Goal: Information Seeking & Learning: Check status

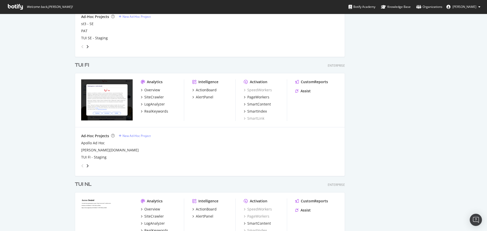
scroll to position [1189, 0]
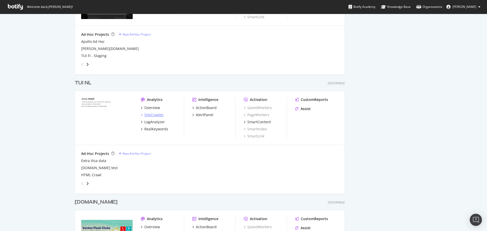
click at [150, 114] on div "SiteCrawler" at bounding box center [154, 114] width 20 height 5
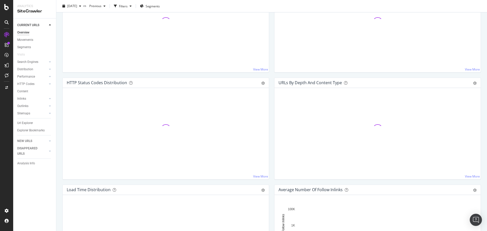
scroll to position [228, 0]
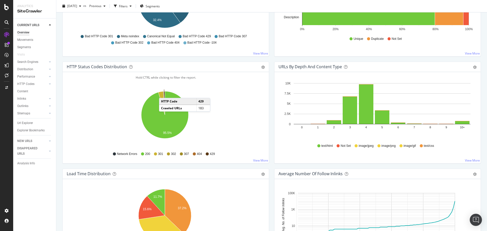
click at [164, 93] on icon "A chart." at bounding box center [164, 103] width 1 height 24
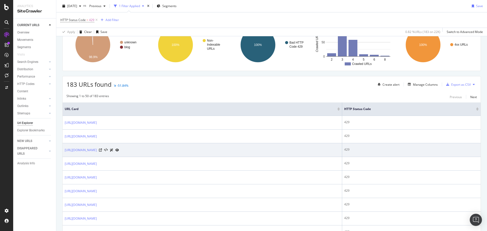
scroll to position [76, 0]
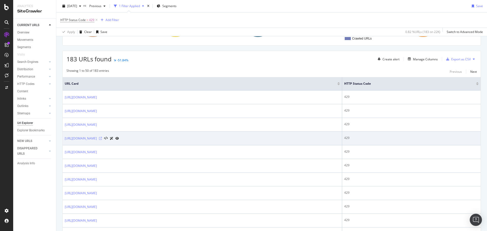
click at [102, 139] on icon at bounding box center [100, 138] width 3 height 3
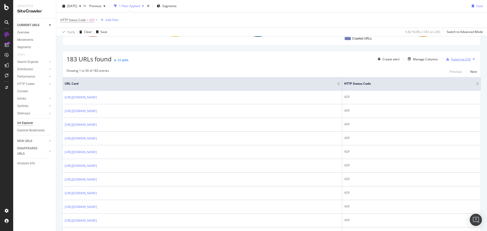
click at [458, 57] on div "Export as CSV" at bounding box center [461, 59] width 20 height 4
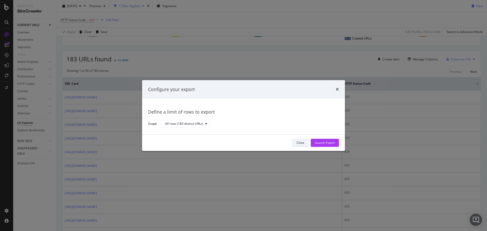
click at [302, 139] on div "Close" at bounding box center [300, 142] width 8 height 7
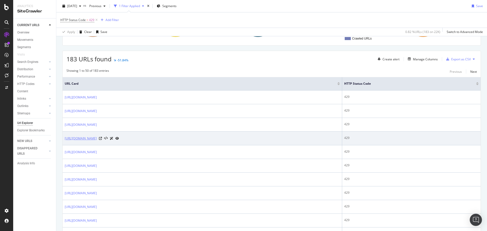
click at [97, 138] on link "https://www.tui.nl/smile/blog/kindvriendelijke-camping-frankrijk/" at bounding box center [81, 138] width 32 height 5
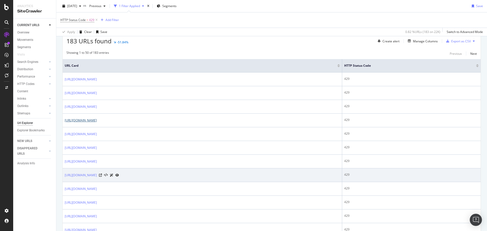
scroll to position [101, 0]
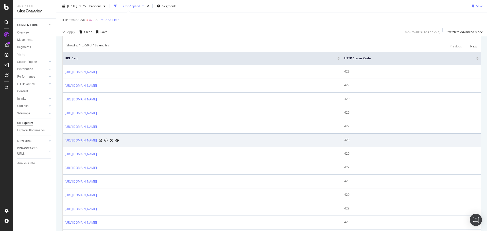
click at [97, 141] on link "[URL][DOMAIN_NAME]" at bounding box center [81, 140] width 32 height 5
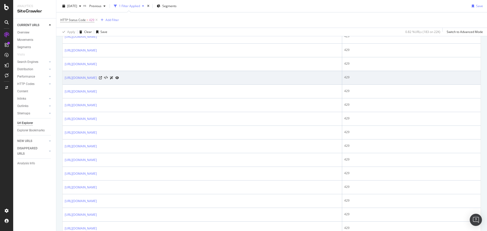
scroll to position [330, 0]
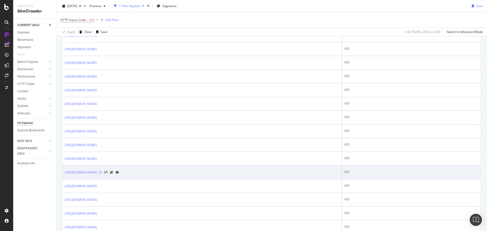
click at [102, 173] on icon at bounding box center [100, 172] width 3 height 3
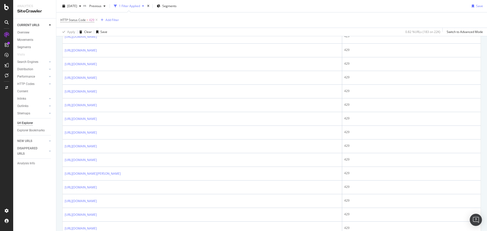
scroll to position [533, 0]
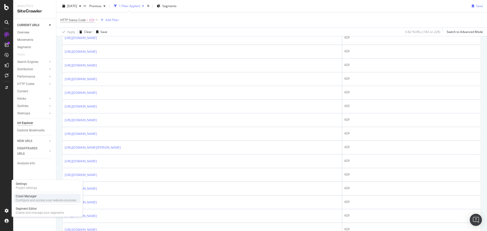
click at [34, 198] on div "Crawl Manager" at bounding box center [46, 196] width 61 height 4
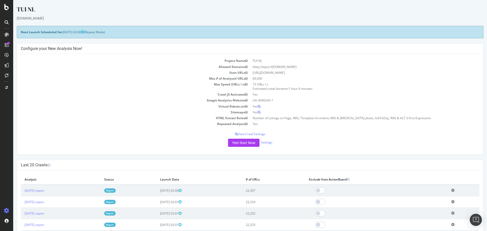
click at [259, 145] on div "Yes! Start Now Settings" at bounding box center [250, 143] width 459 height 8
click at [262, 143] on link "Settings" at bounding box center [266, 142] width 11 height 4
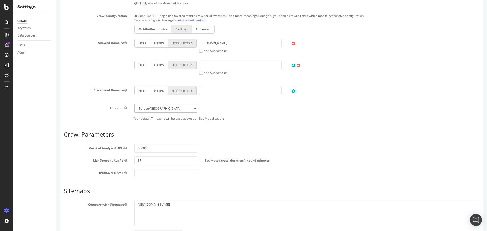
scroll to position [198, 0]
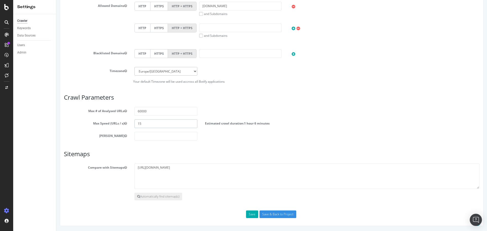
click at [150, 125] on input "15" at bounding box center [165, 123] width 63 height 9
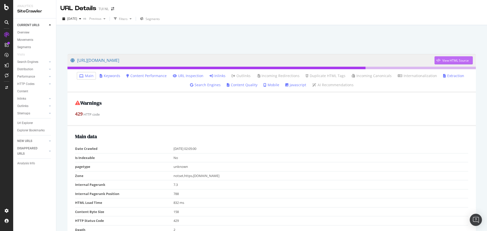
drag, startPoint x: 443, startPoint y: 52, endPoint x: 444, endPoint y: 58, distance: 6.4
click at [444, 58] on div "View HTML Source" at bounding box center [455, 60] width 26 height 4
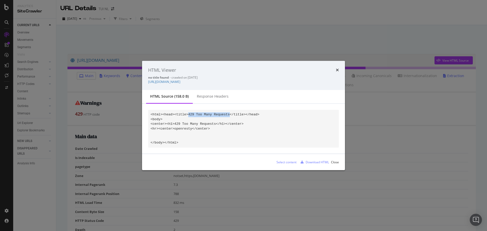
drag, startPoint x: 185, startPoint y: 115, endPoint x: 223, endPoint y: 110, distance: 38.7
click at [223, 110] on pre "<html><head><title>429 Too Many Requests</title></head> <body> <center><h1>429 …" at bounding box center [243, 129] width 191 height 38
click at [338, 70] on icon "times" at bounding box center [337, 70] width 3 height 4
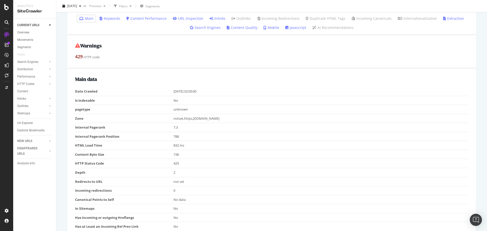
scroll to position [21, 0]
